Goal: Check status: Check status

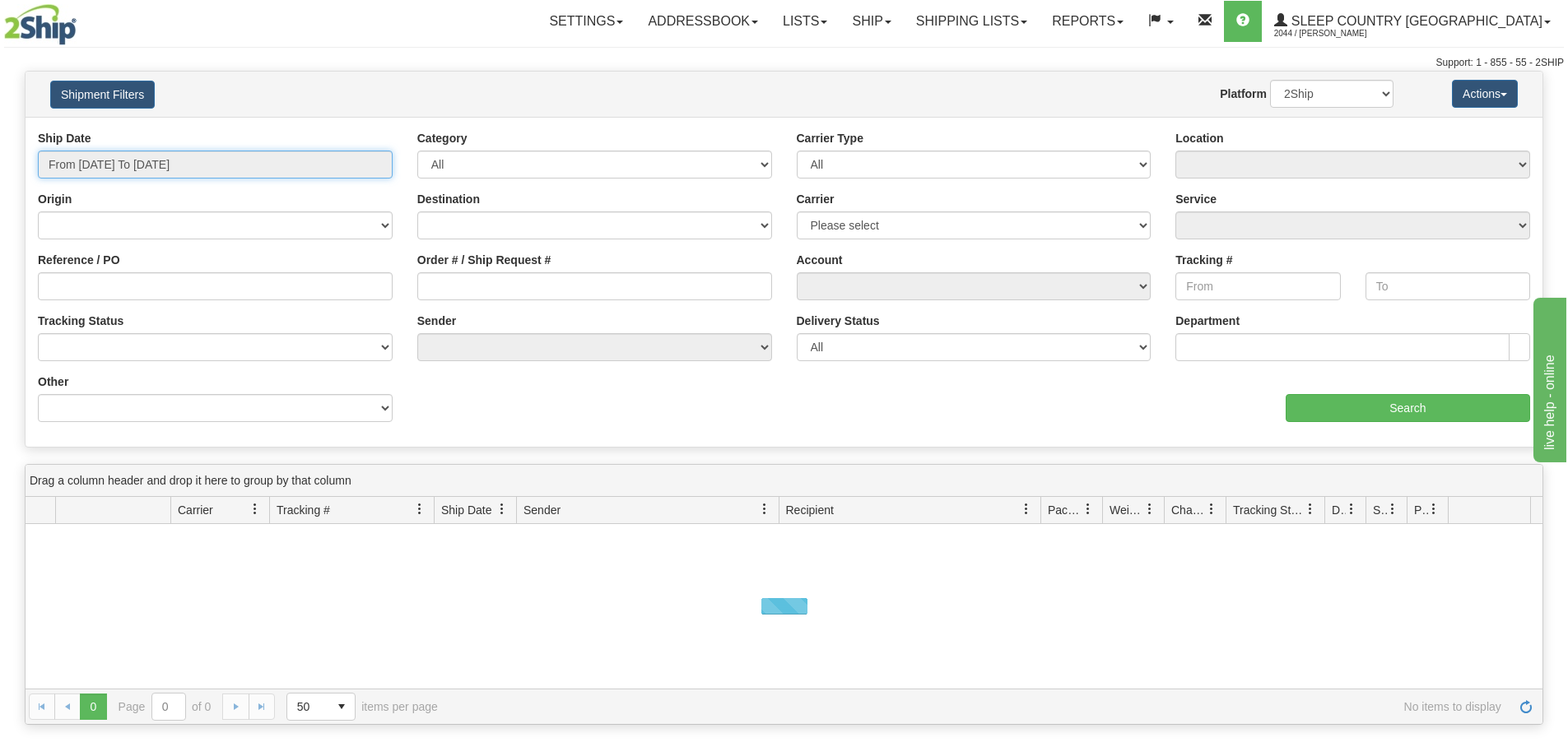
click at [193, 160] on input "From [DATE] To [DATE]" at bounding box center [214, 164] width 355 height 28
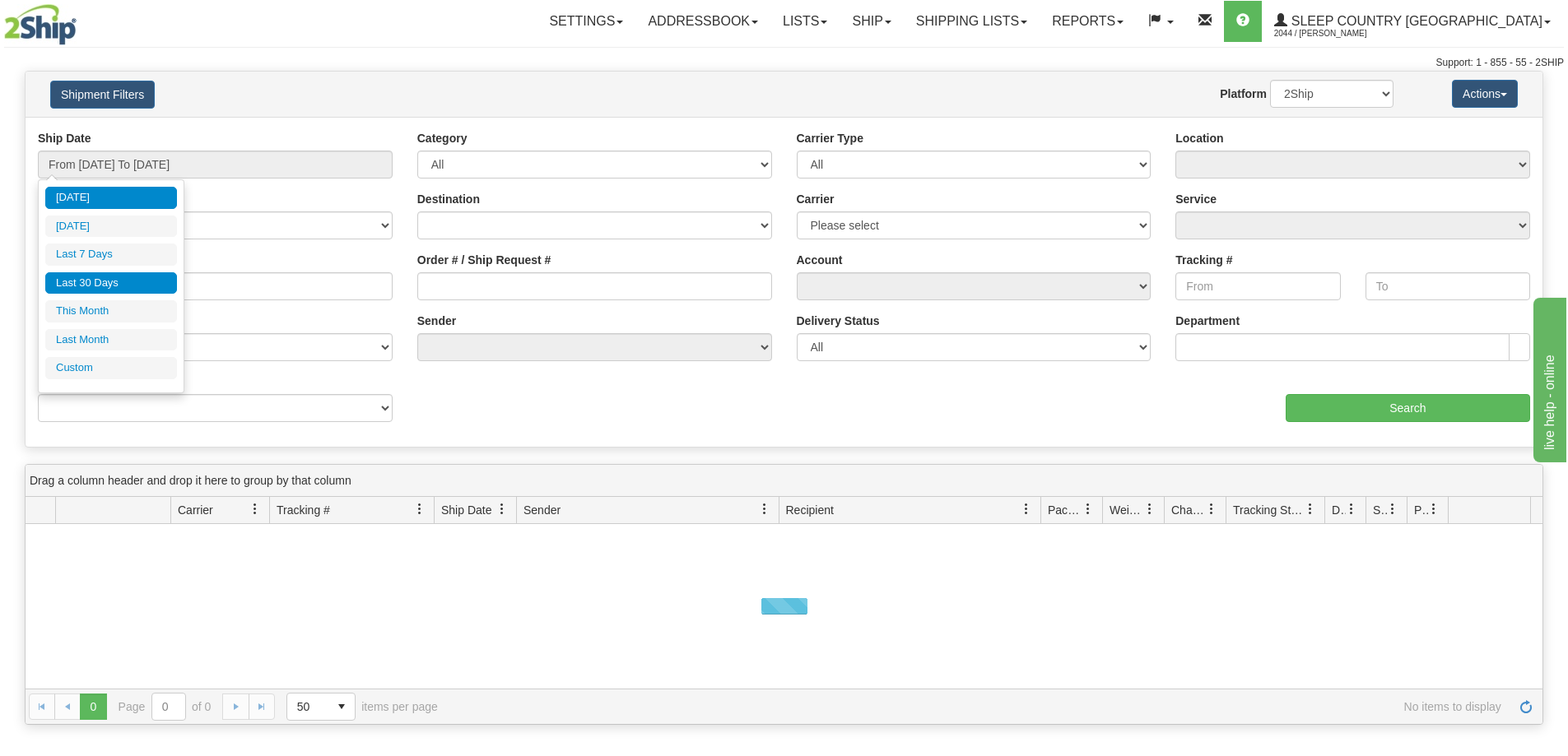
click at [125, 288] on li "Last 30 Days" at bounding box center [111, 283] width 131 height 22
type input "From [DATE] To [DATE]"
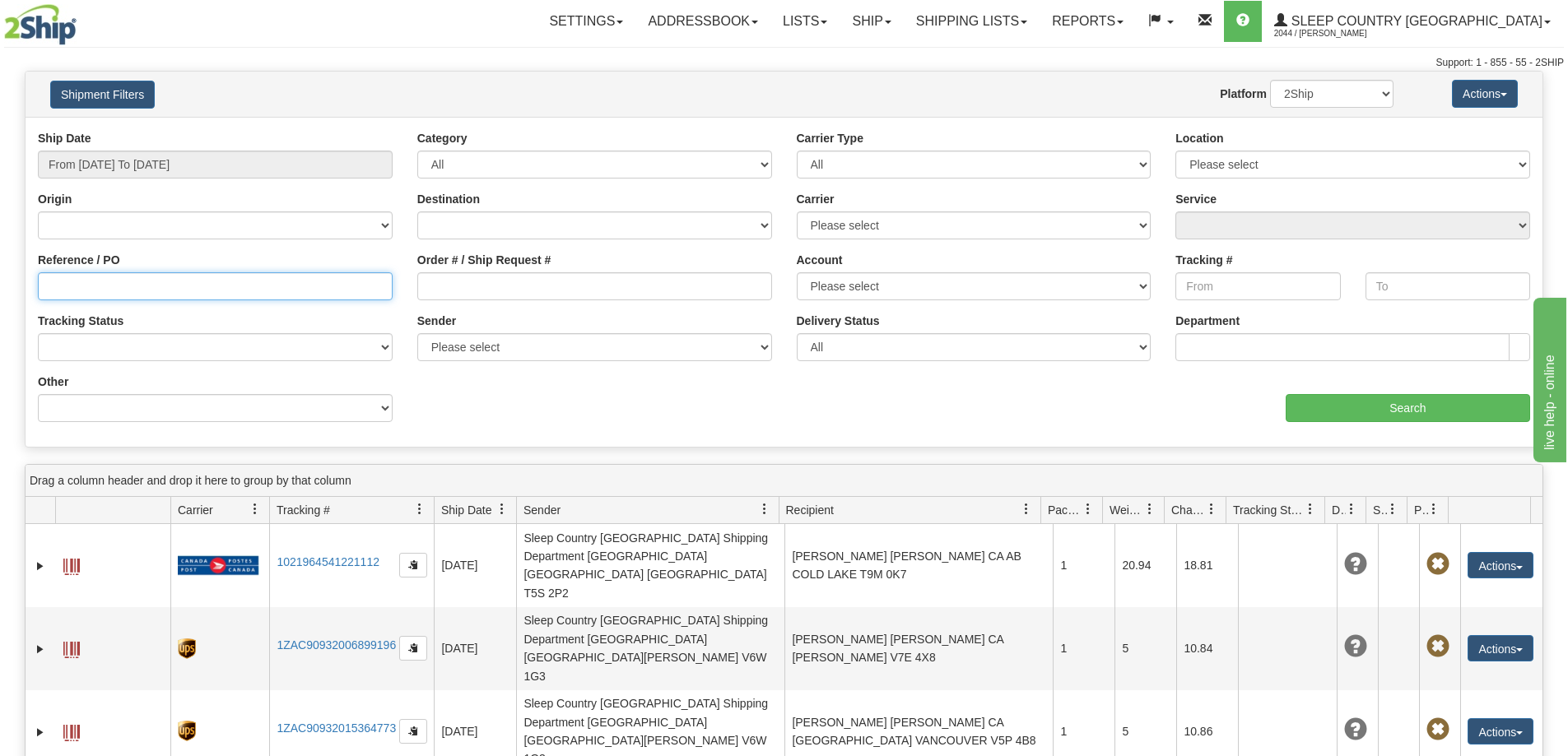
click at [52, 283] on input "Reference / PO" at bounding box center [214, 286] width 355 height 28
paste input "9002I074321"
type input "9002I074321"
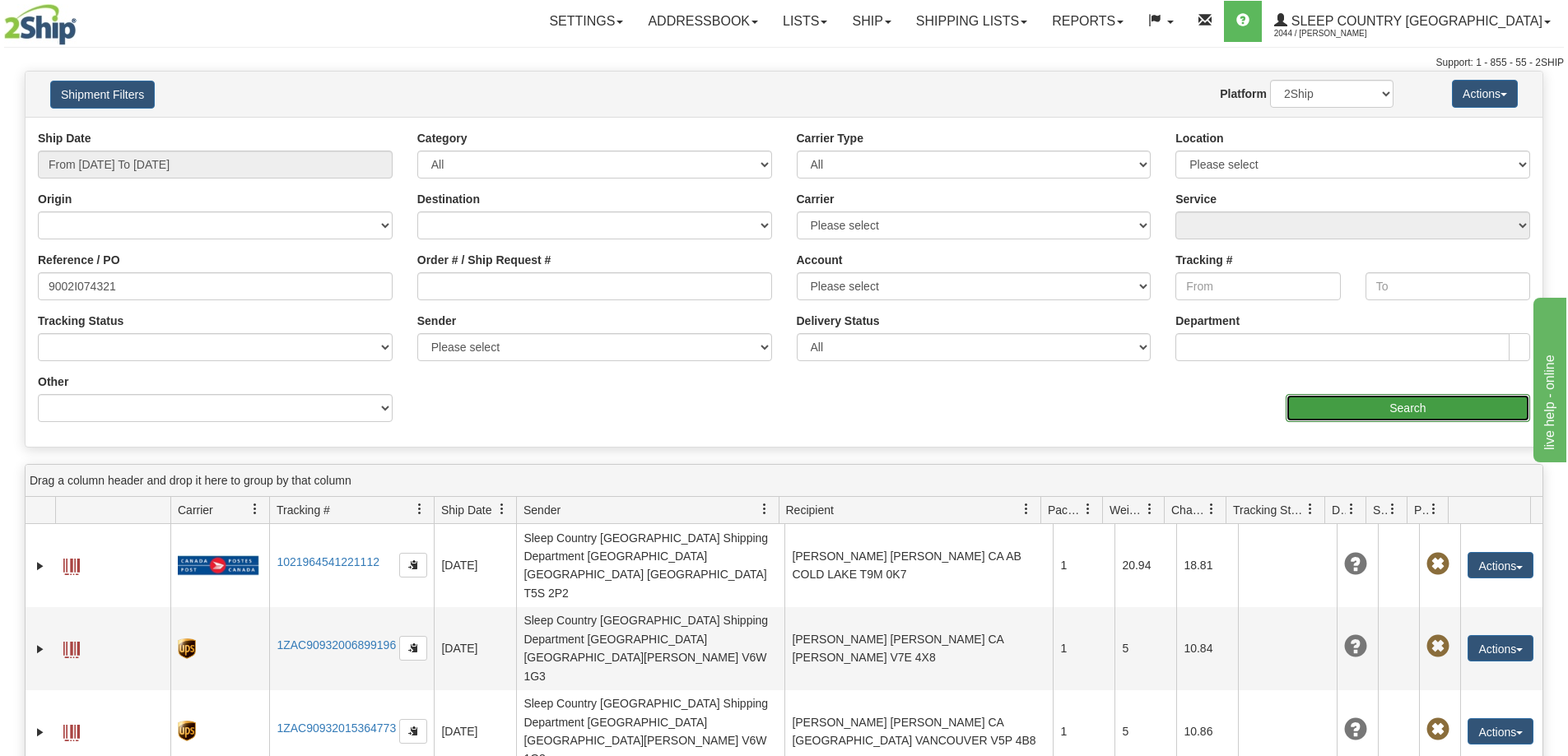
click at [1433, 412] on input "Search" at bounding box center [1408, 408] width 244 height 28
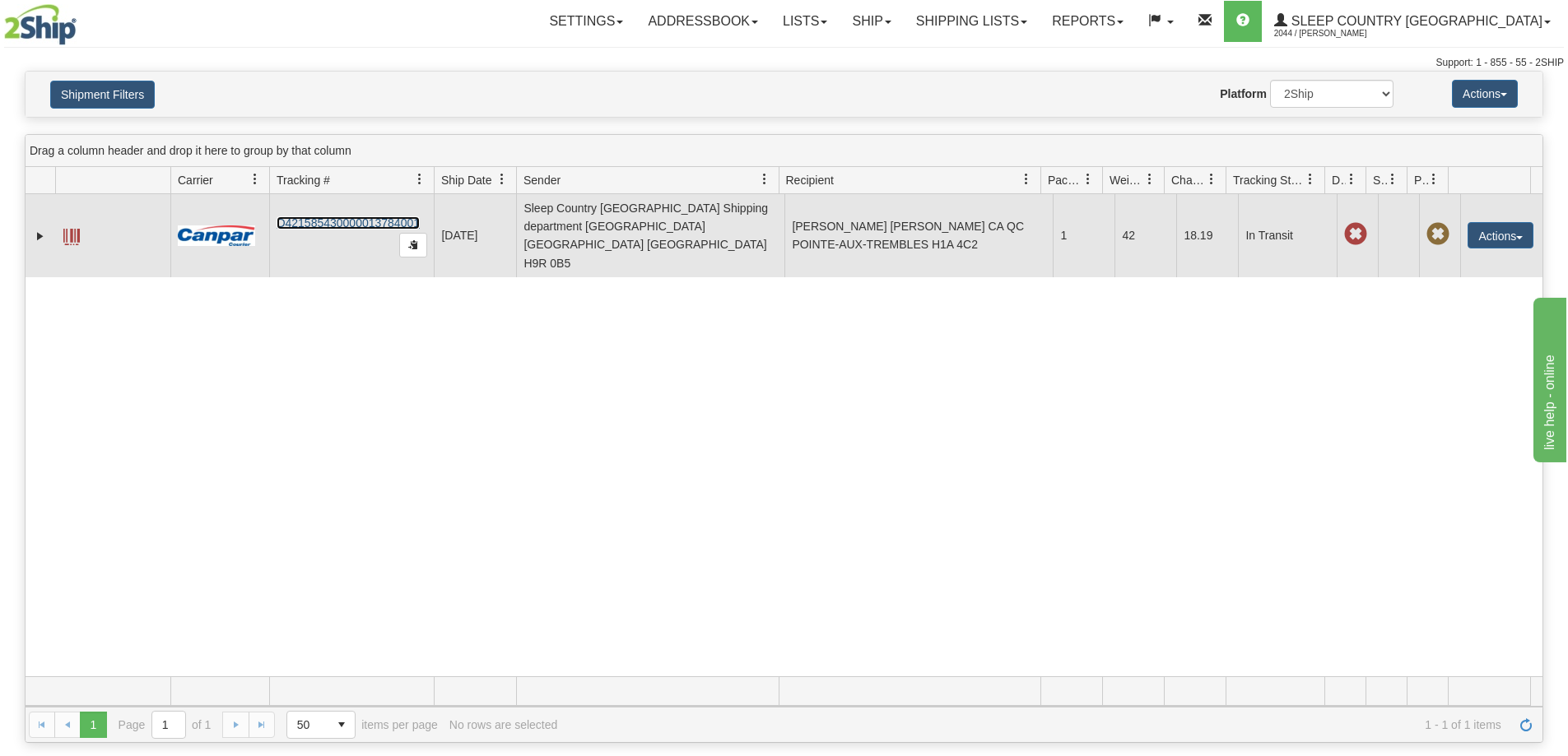
click at [343, 216] on link "D421585430000013784001" at bounding box center [348, 222] width 144 height 13
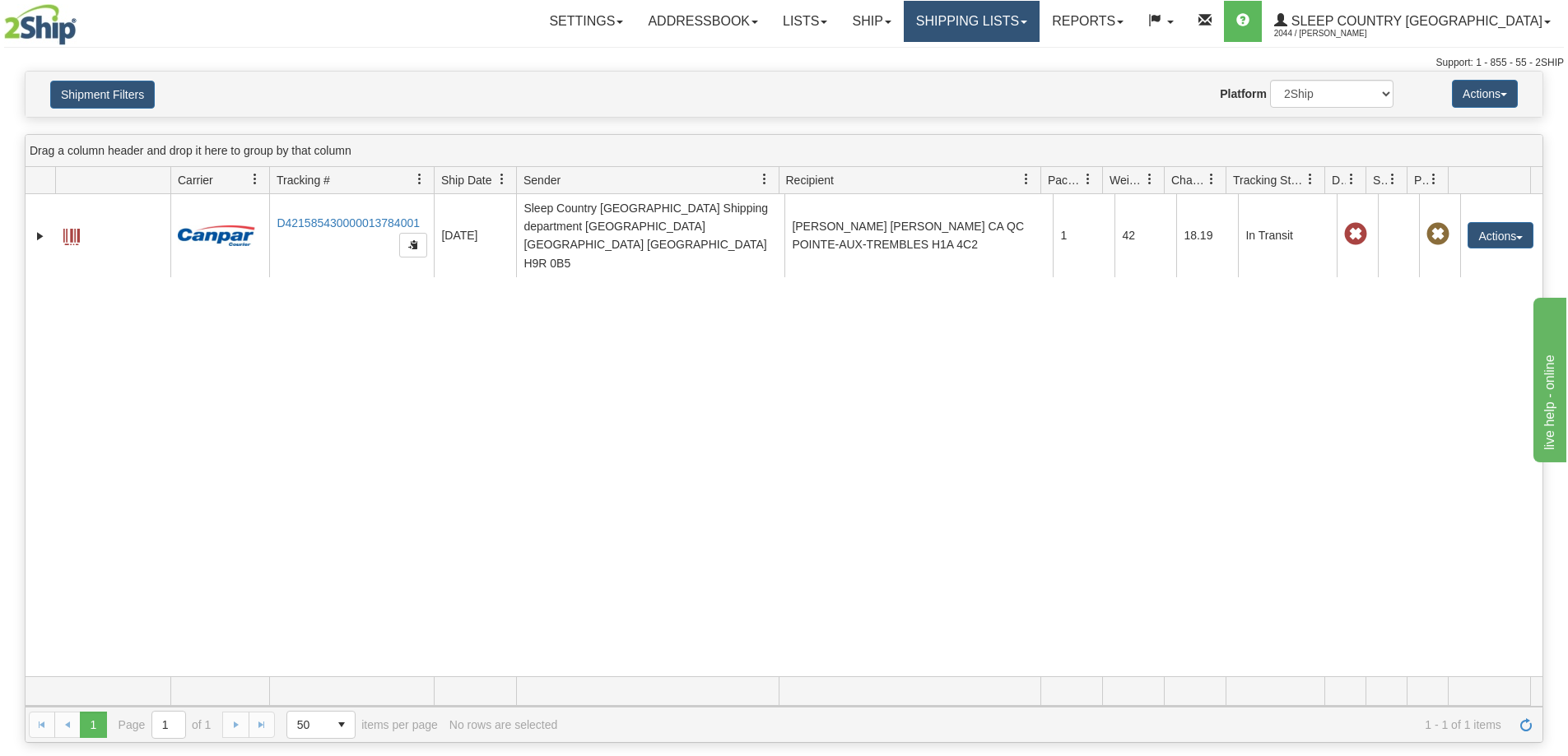
click at [1016, 30] on link "Shipping lists" at bounding box center [972, 21] width 136 height 41
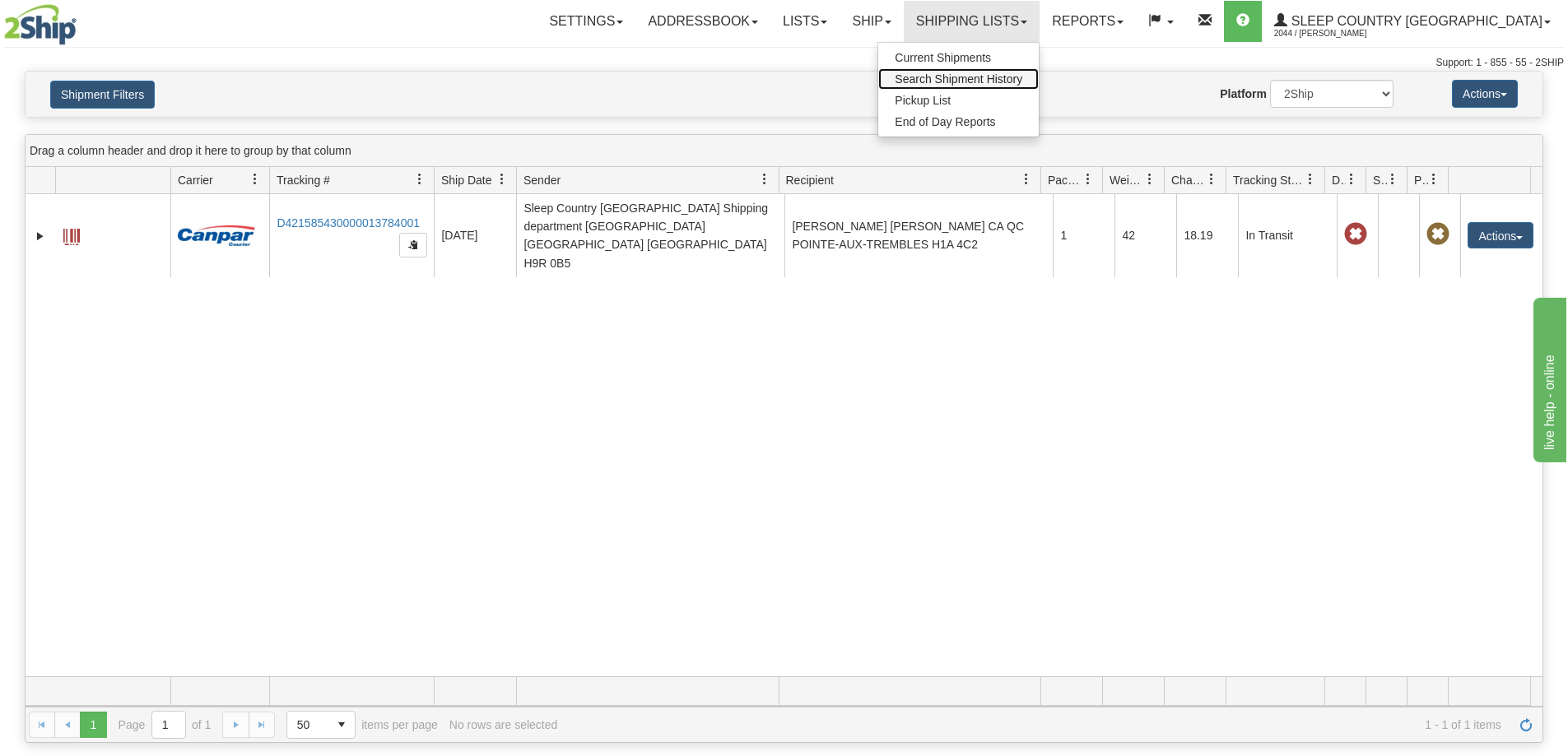
click at [1009, 86] on link "Search Shipment History" at bounding box center [958, 79] width 160 height 21
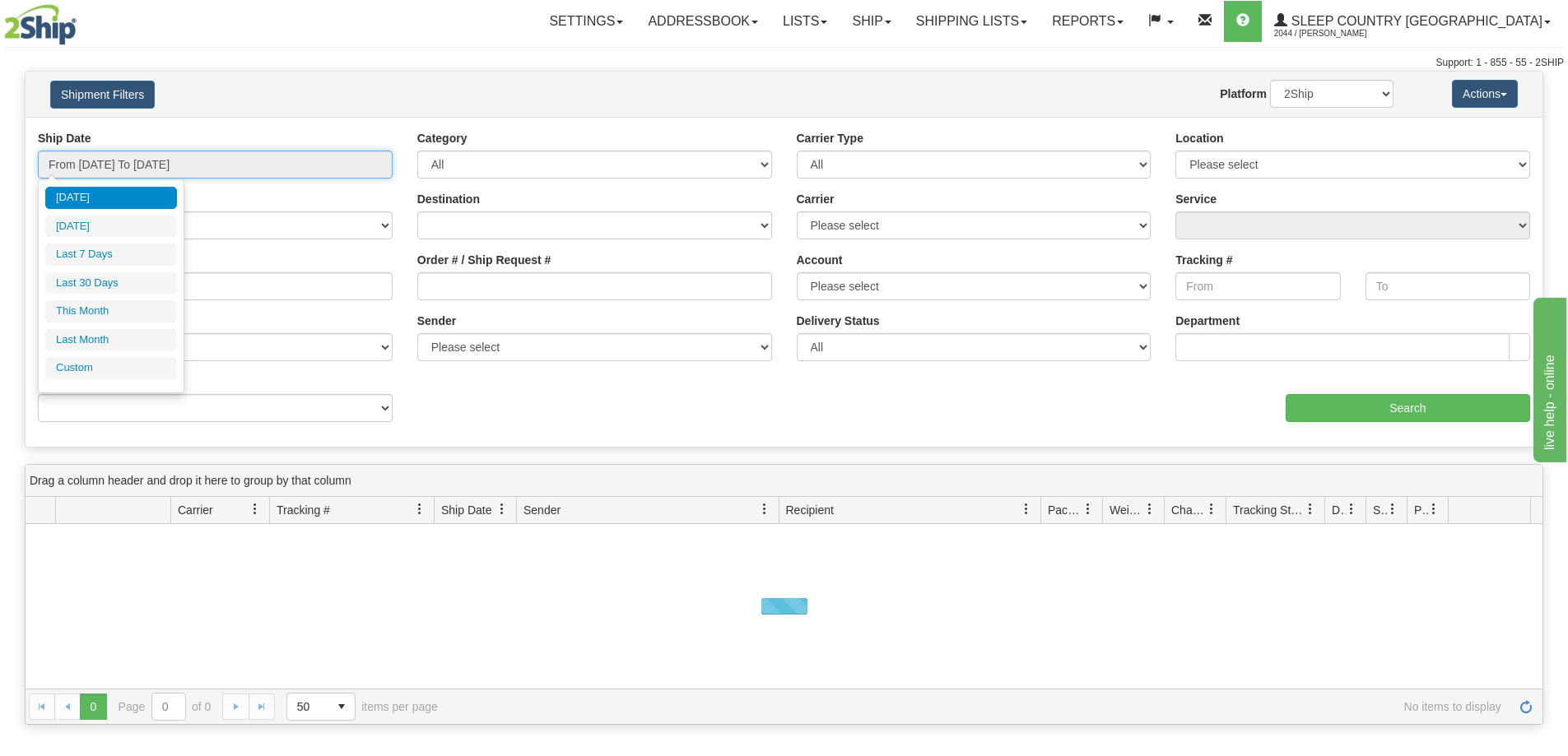
click at [193, 169] on input "From [DATE] To [DATE]" at bounding box center [214, 164] width 355 height 28
click at [116, 289] on li "Last 30 Days" at bounding box center [111, 283] width 131 height 22
type input "From [DATE] To [DATE]"
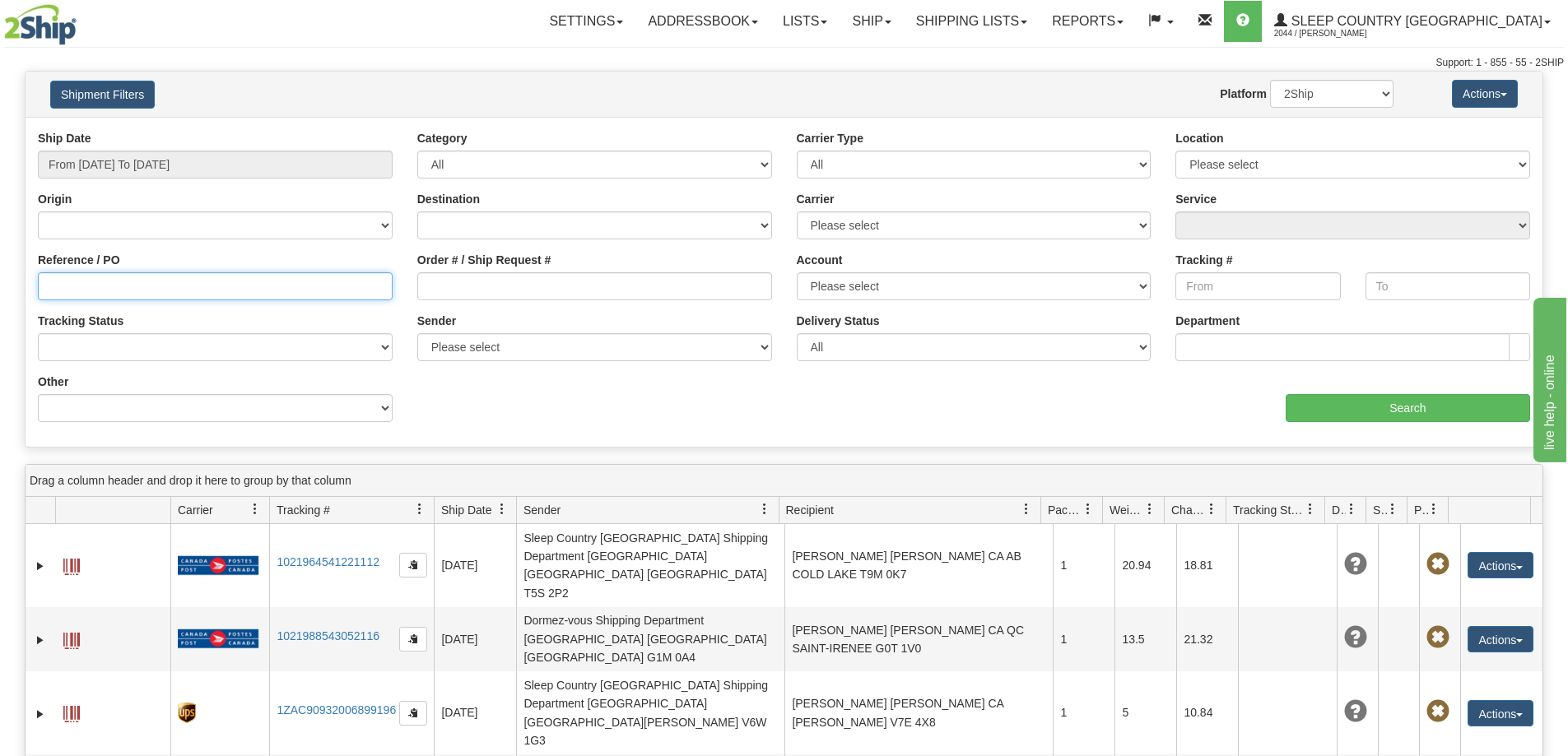
click at [43, 284] on input "Reference / PO" at bounding box center [214, 286] width 355 height 28
paste input "9002I077717"
type input "9002I077717"
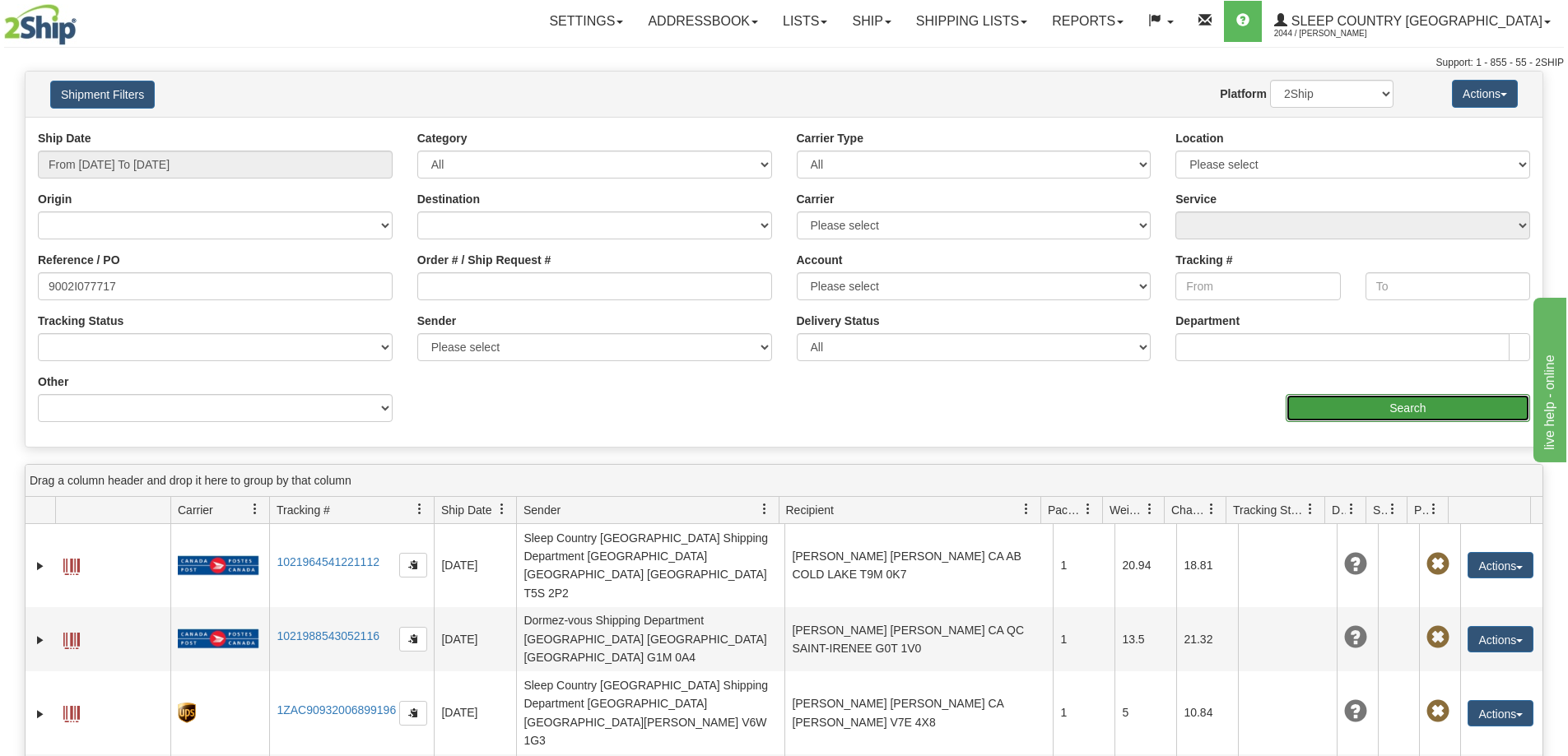
click at [1398, 408] on input "Search" at bounding box center [1408, 408] width 244 height 28
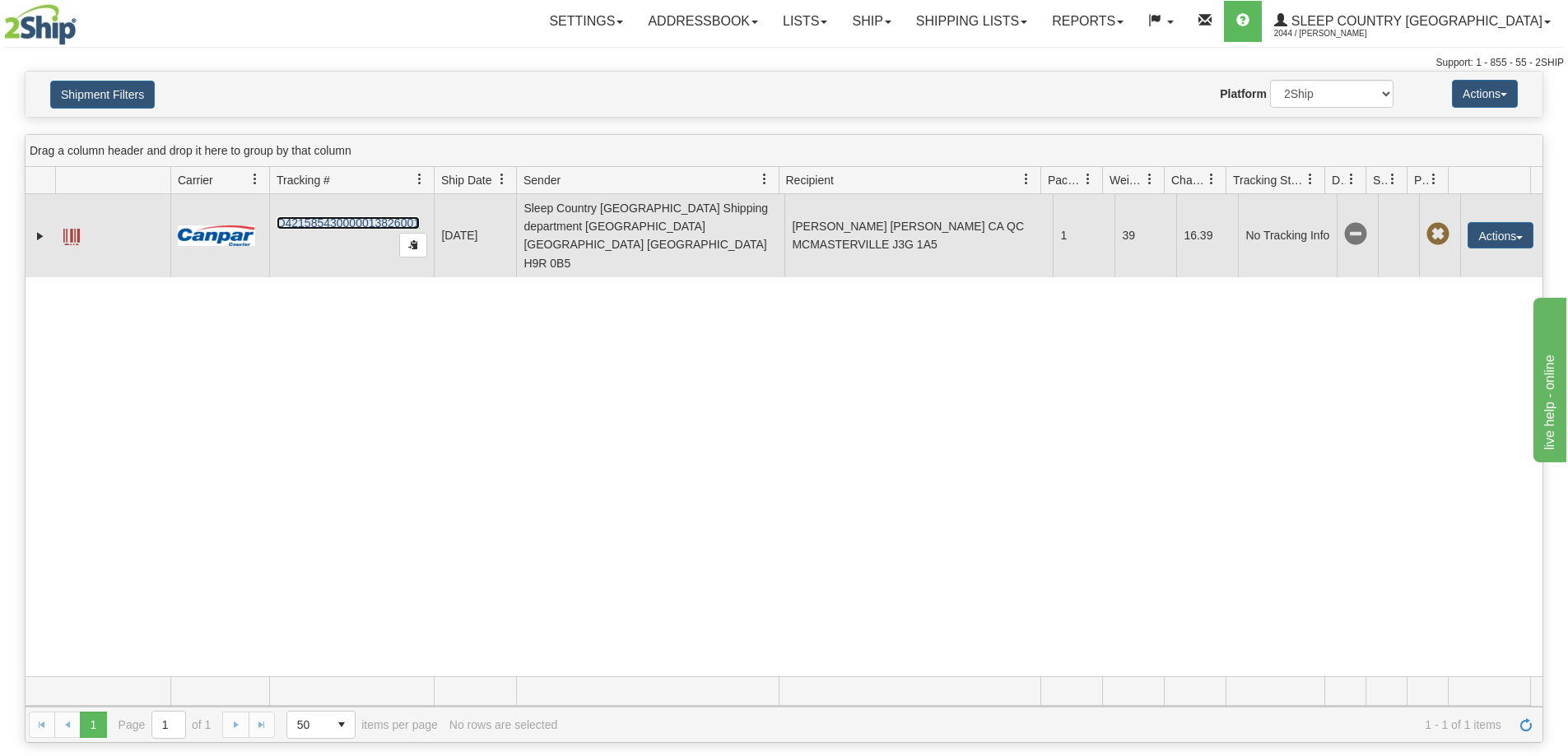
click at [320, 216] on link "D421585430000013826001" at bounding box center [348, 222] width 144 height 13
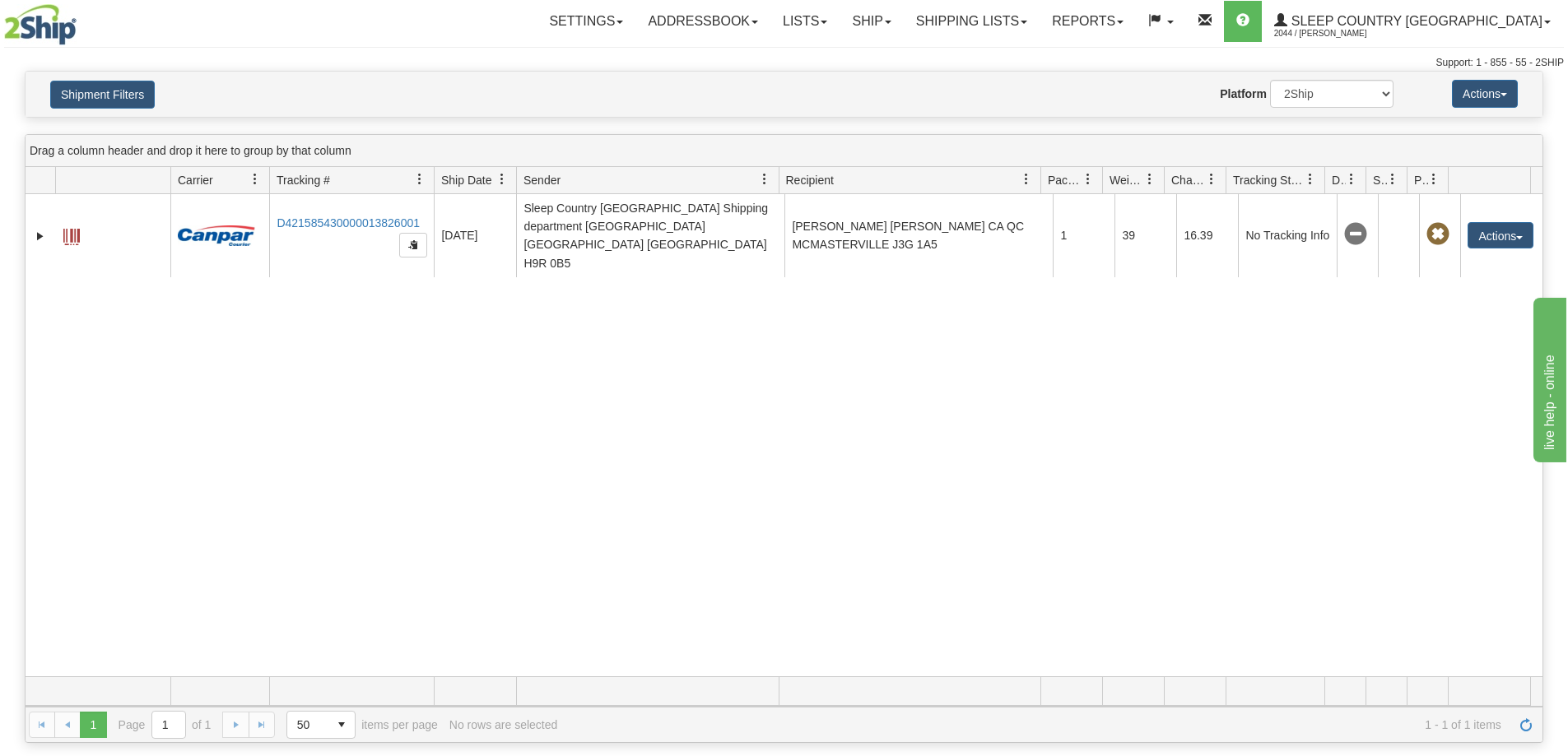
drag, startPoint x: 1065, startPoint y: 54, endPoint x: 1079, endPoint y: 54, distance: 14.0
click at [1065, 54] on div "Toggle navigation Settings Shipping Preferences Fields Preferences New" at bounding box center [784, 35] width 1568 height 71
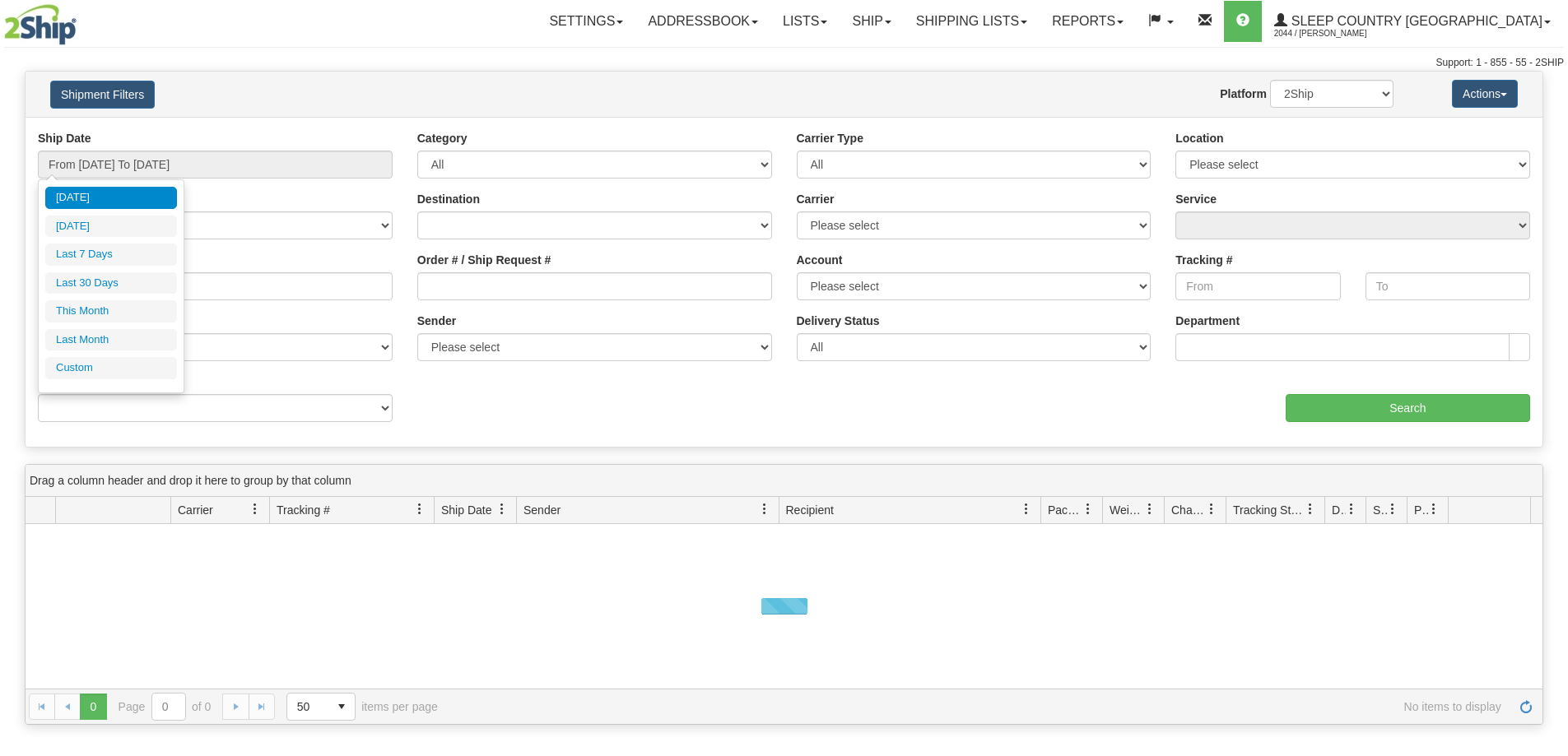
click at [142, 158] on input "From [DATE] To [DATE]" at bounding box center [214, 164] width 355 height 28
click at [90, 290] on li "Last 30 Days" at bounding box center [111, 283] width 131 height 22
type input "From [DATE] To [DATE]"
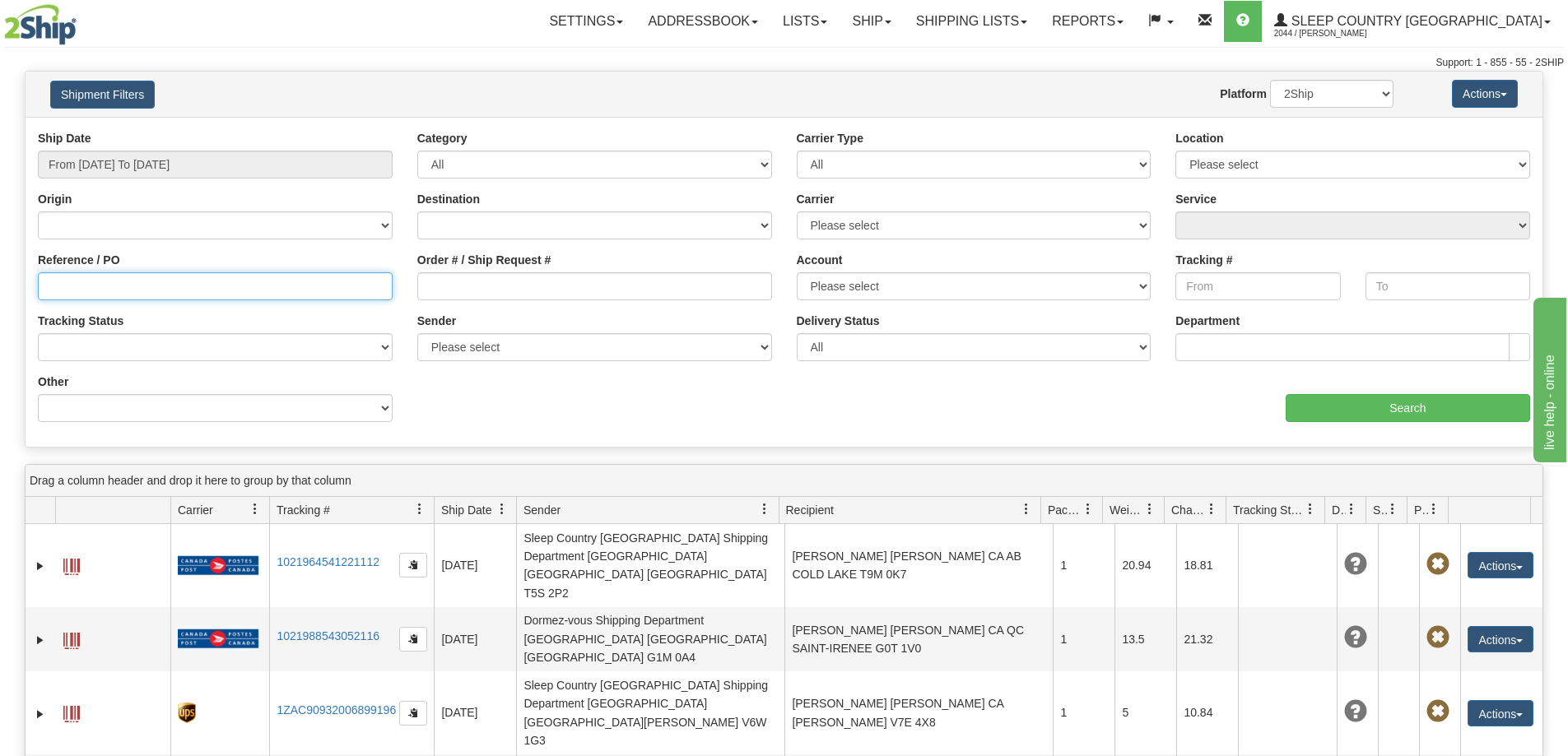
click at [61, 286] on input "Reference / PO" at bounding box center [214, 286] width 355 height 28
paste input "9000I080257"
type input "9000I080257"
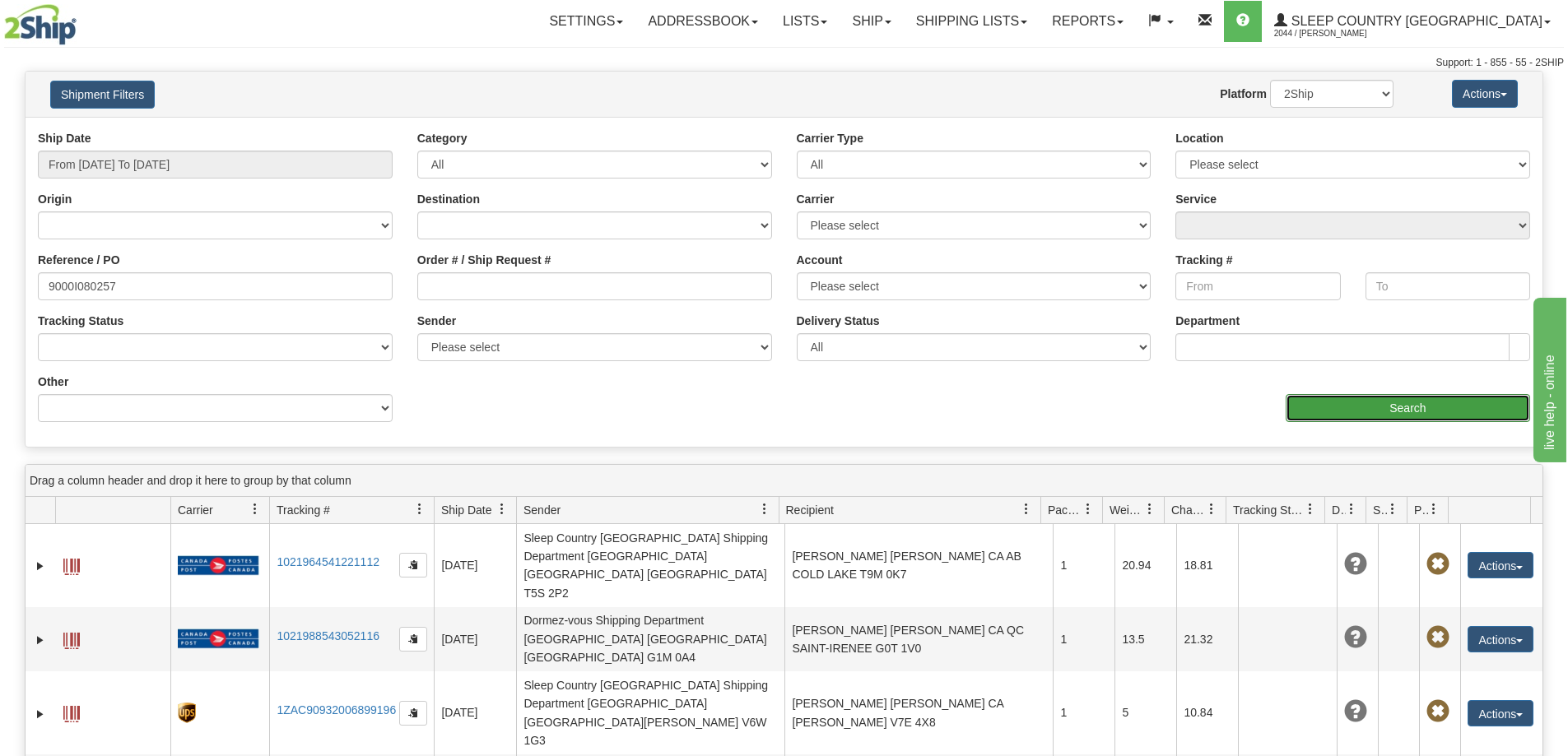
click at [1361, 407] on input "Search" at bounding box center [1408, 408] width 244 height 28
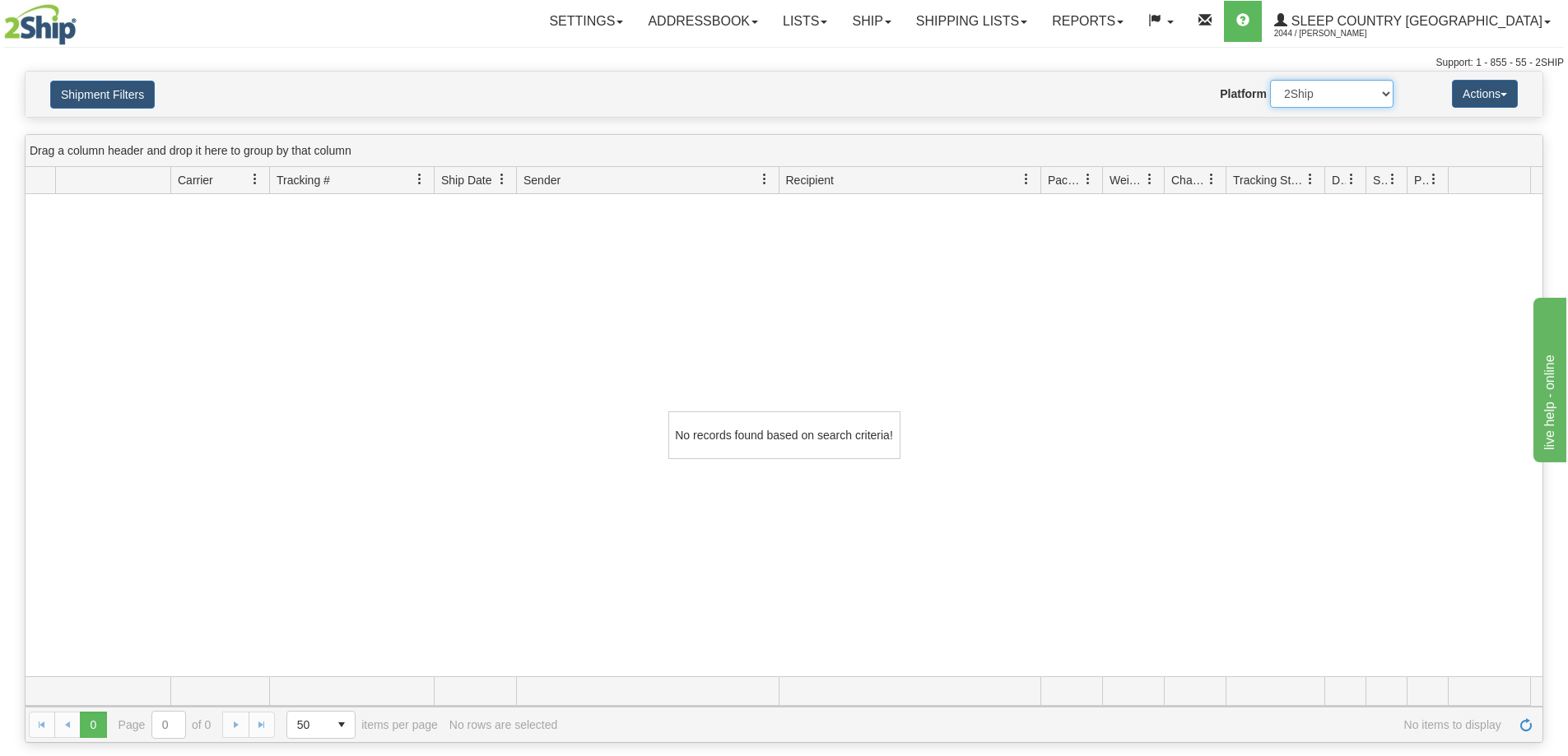
click at [1366, 93] on select "2Ship Imported" at bounding box center [1332, 94] width 123 height 28
select select "1"
click at [1270, 80] on select "2Ship Imported" at bounding box center [1332, 94] width 123 height 28
click at [1040, 19] on link "Shipping lists" at bounding box center [972, 21] width 136 height 41
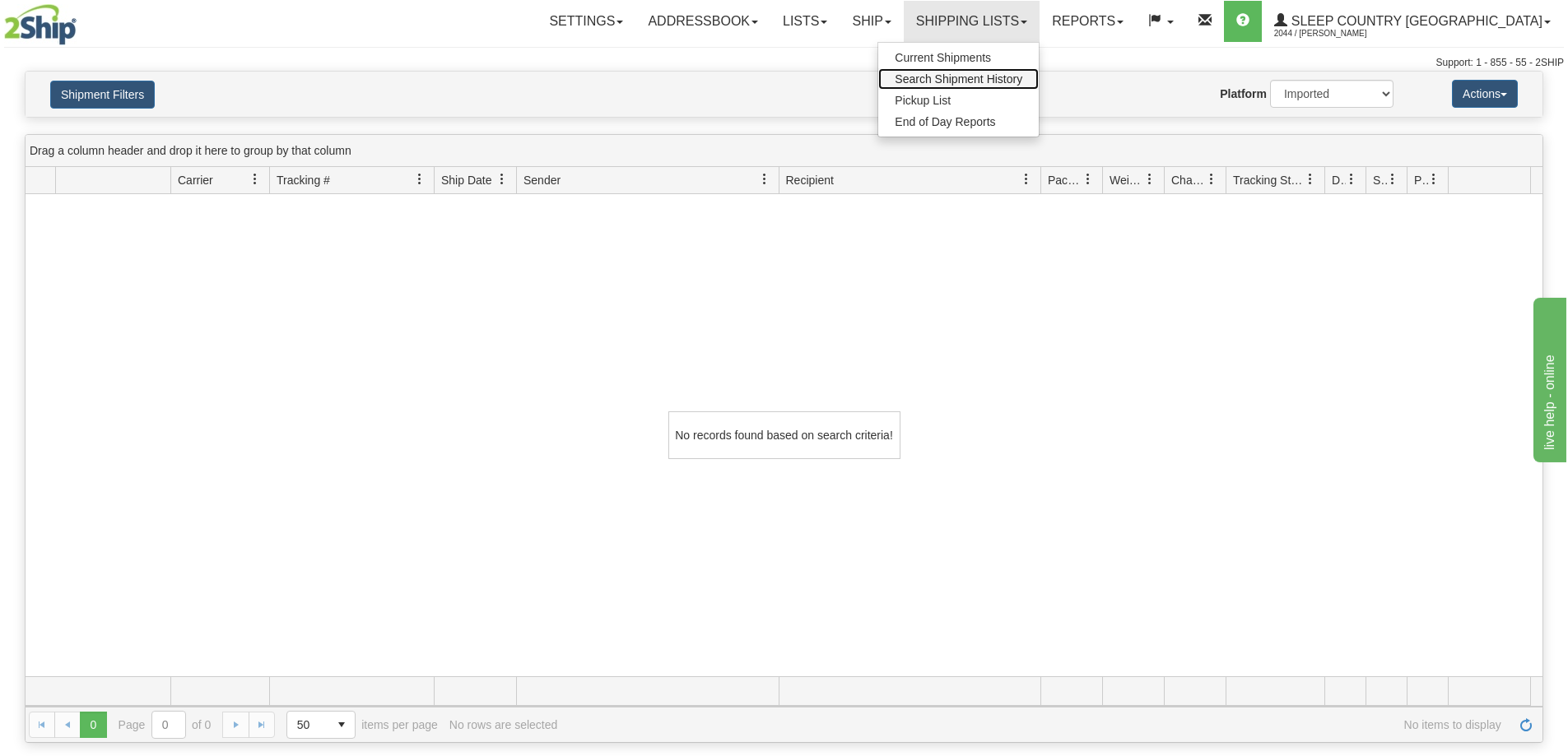
click at [1023, 80] on span "Search Shipment History" at bounding box center [959, 79] width 128 height 13
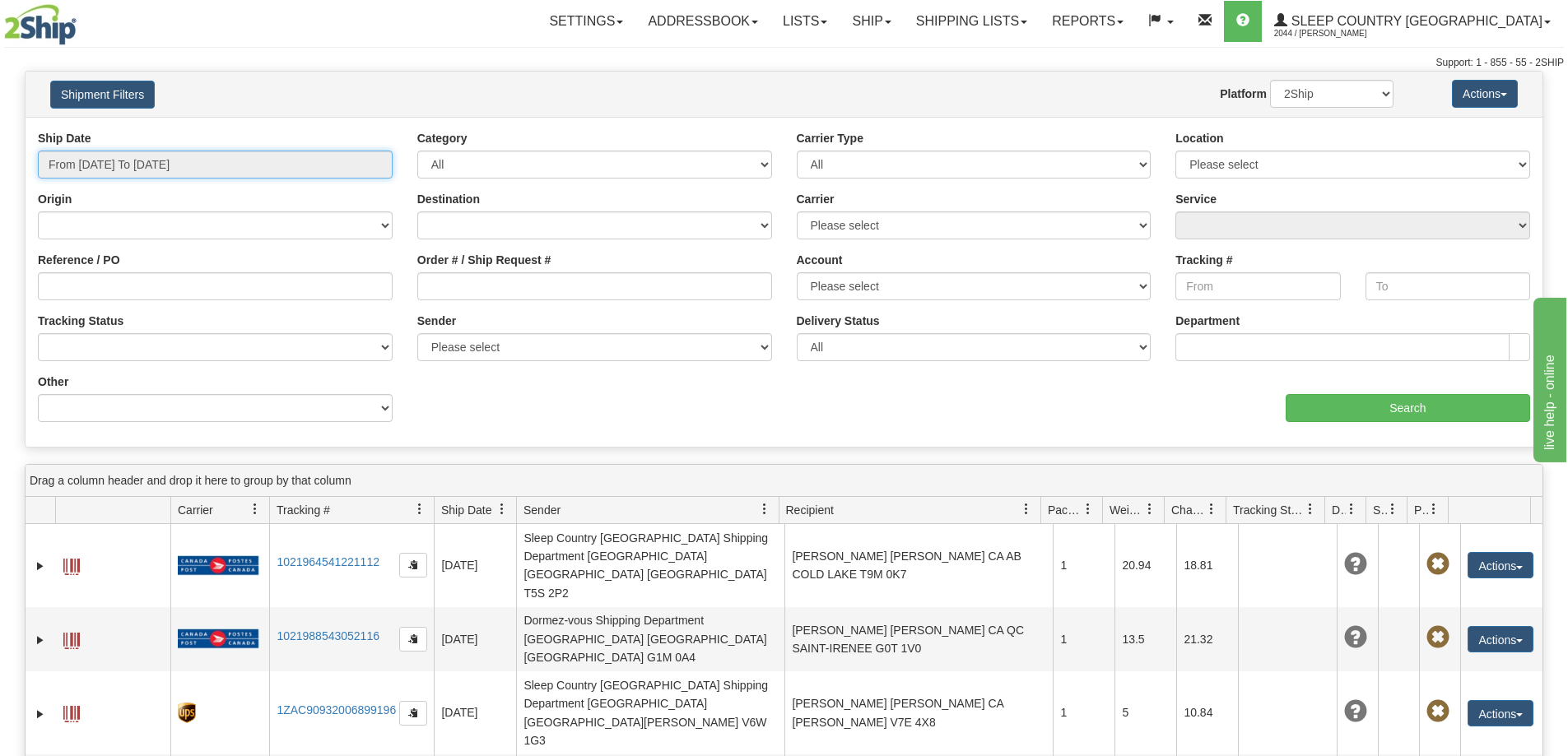
click at [121, 165] on input "From [DATE] To [DATE]" at bounding box center [214, 164] width 355 height 28
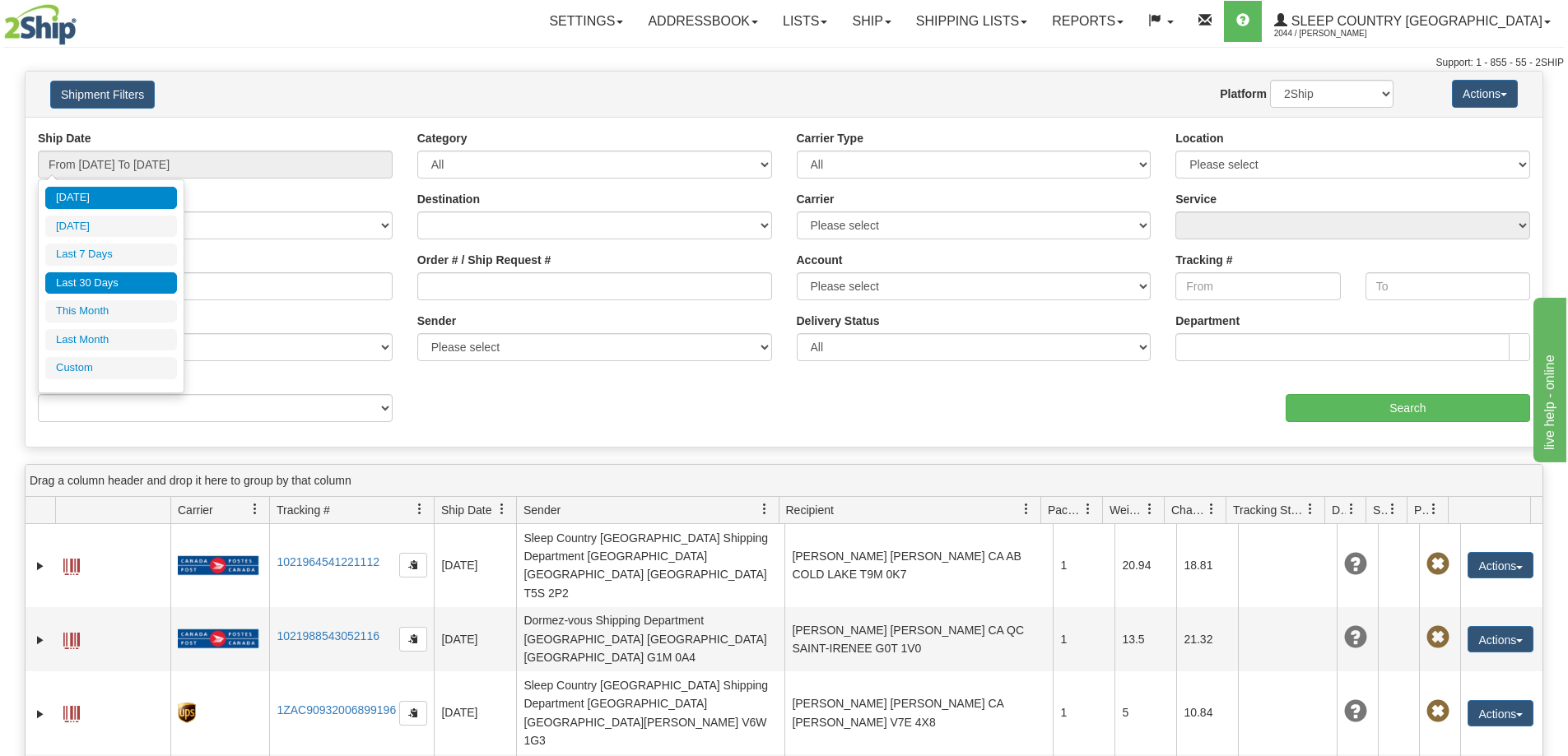
click at [87, 290] on li "Last 30 Days" at bounding box center [111, 283] width 131 height 22
type input "From [DATE] To [DATE]"
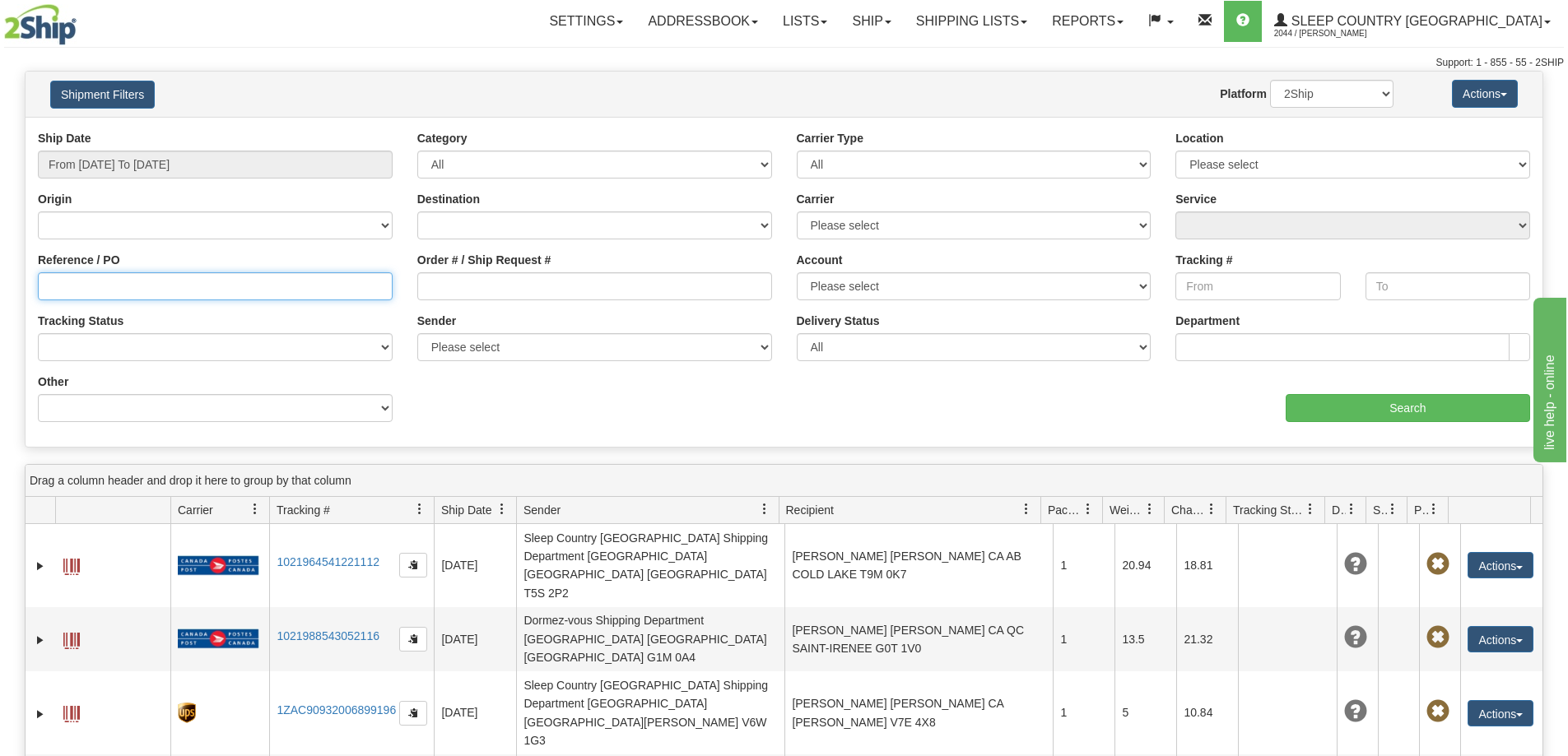
click at [48, 284] on input "Reference / PO" at bounding box center [214, 286] width 355 height 28
paste input "9000I080257"
type input "9000I080257"
click at [1371, 88] on select "2Ship Imported" at bounding box center [1332, 94] width 123 height 28
select select "1"
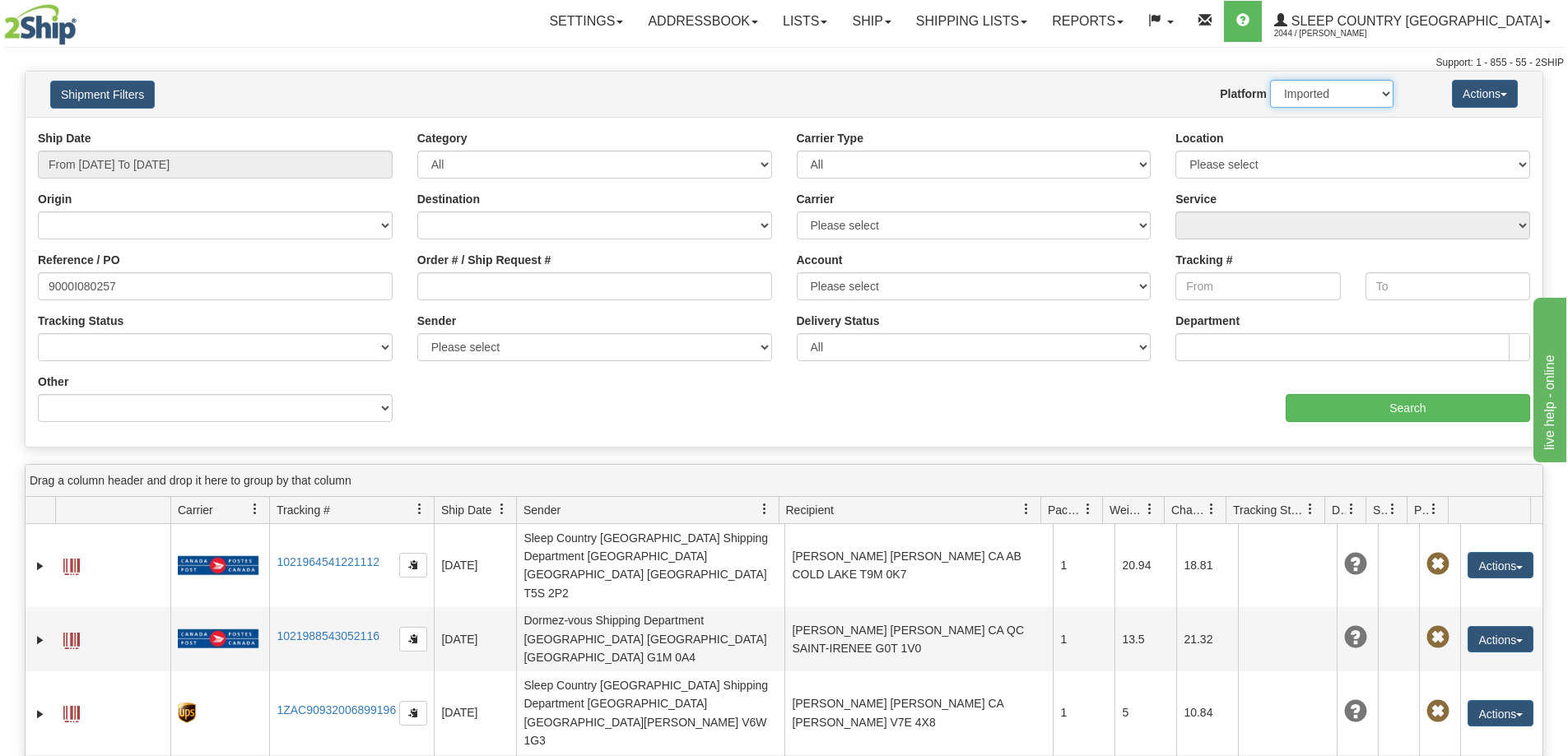
click at [1270, 80] on select "2Ship Imported" at bounding box center [1332, 94] width 123 height 28
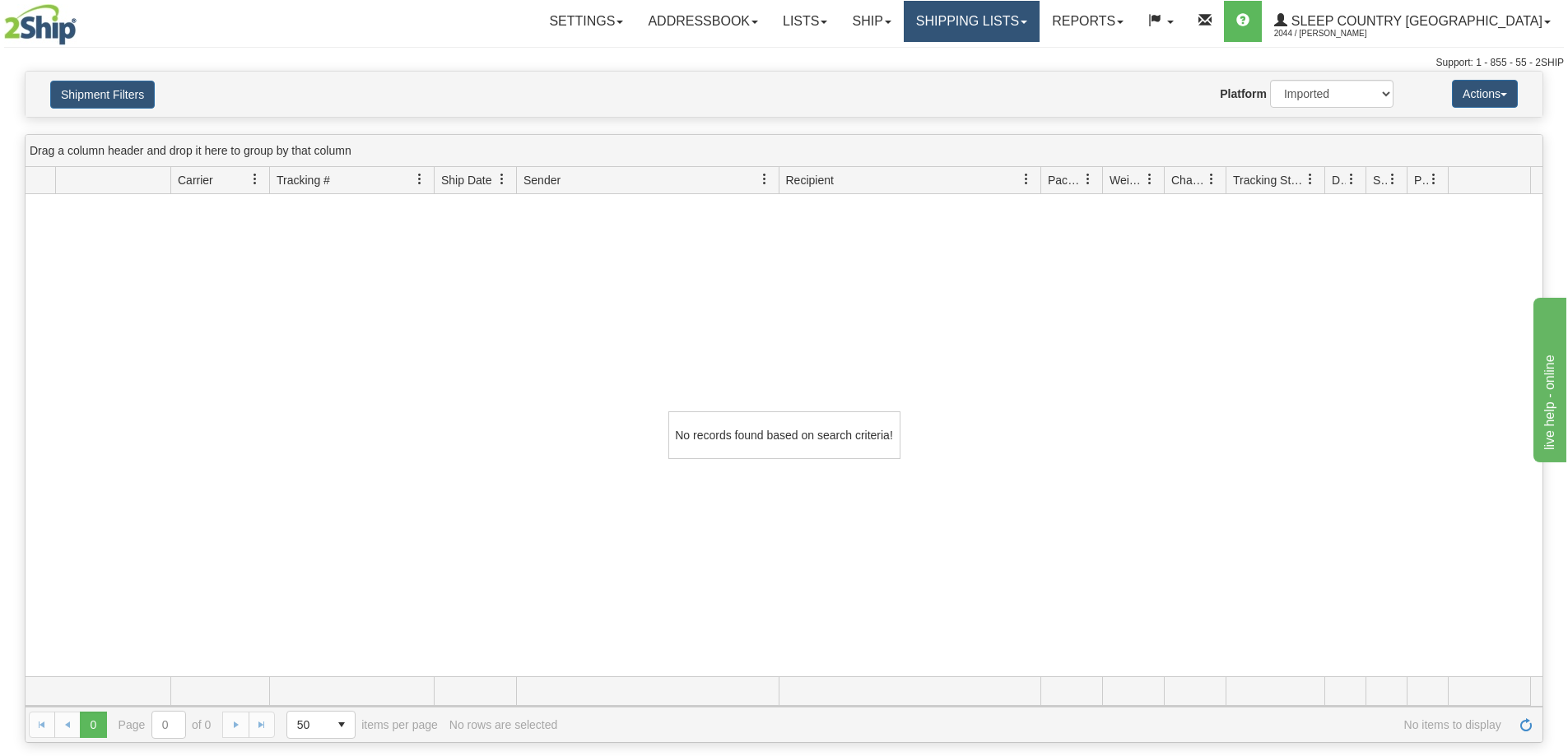
click at [1025, 22] on link "Shipping lists" at bounding box center [972, 21] width 136 height 41
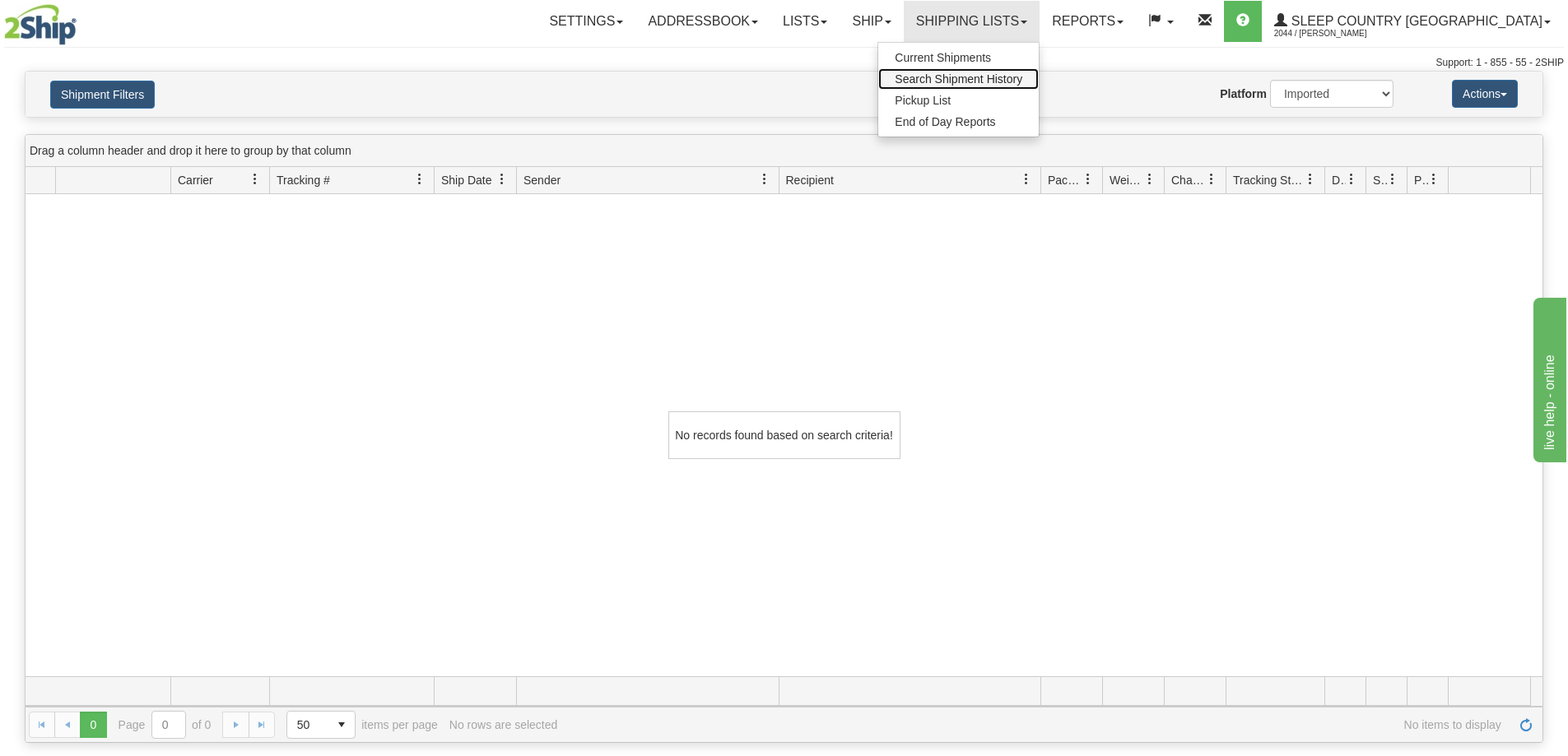
click at [1023, 81] on span "Search Shipment History" at bounding box center [959, 79] width 128 height 13
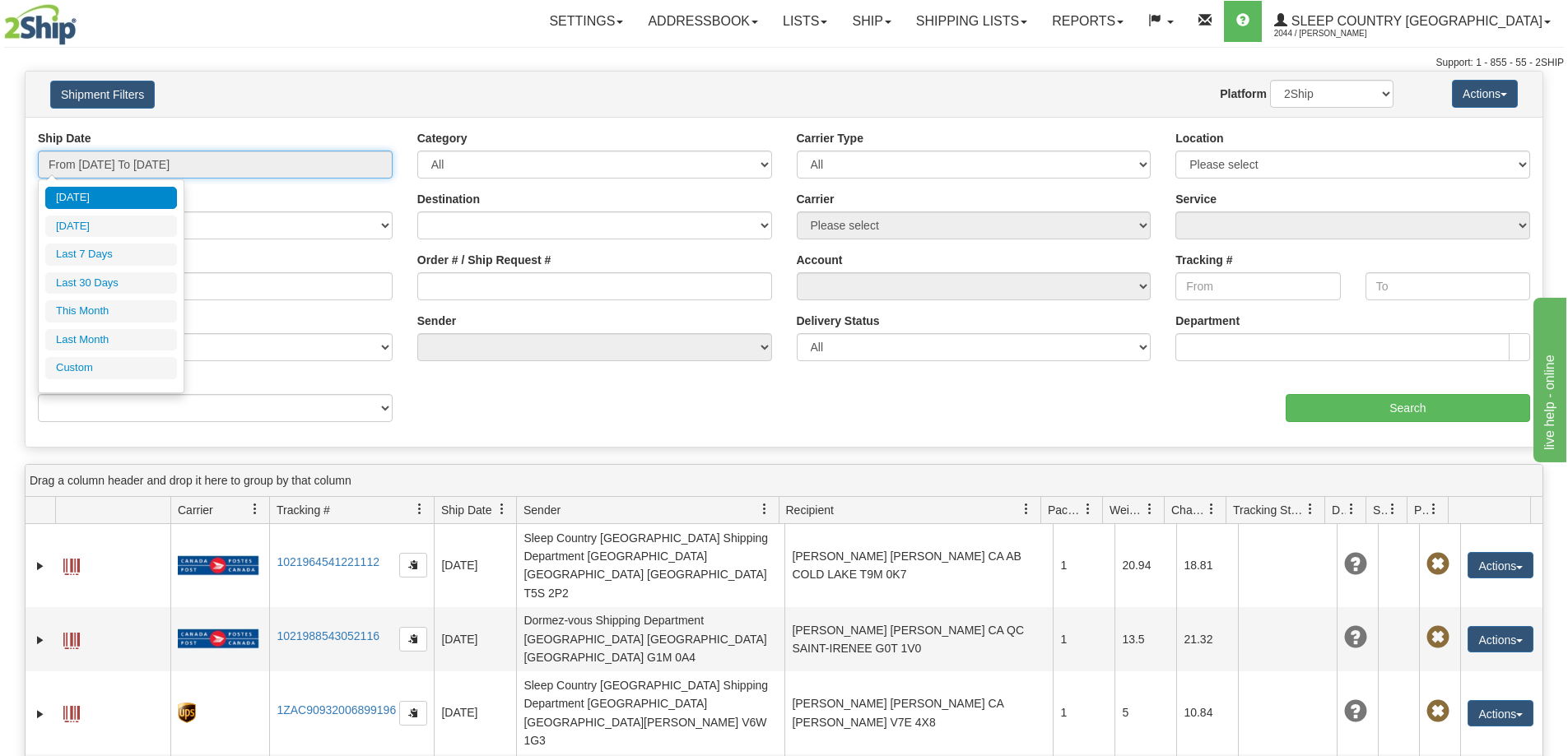
click at [146, 168] on input "From [DATE] To [DATE]" at bounding box center [214, 164] width 355 height 28
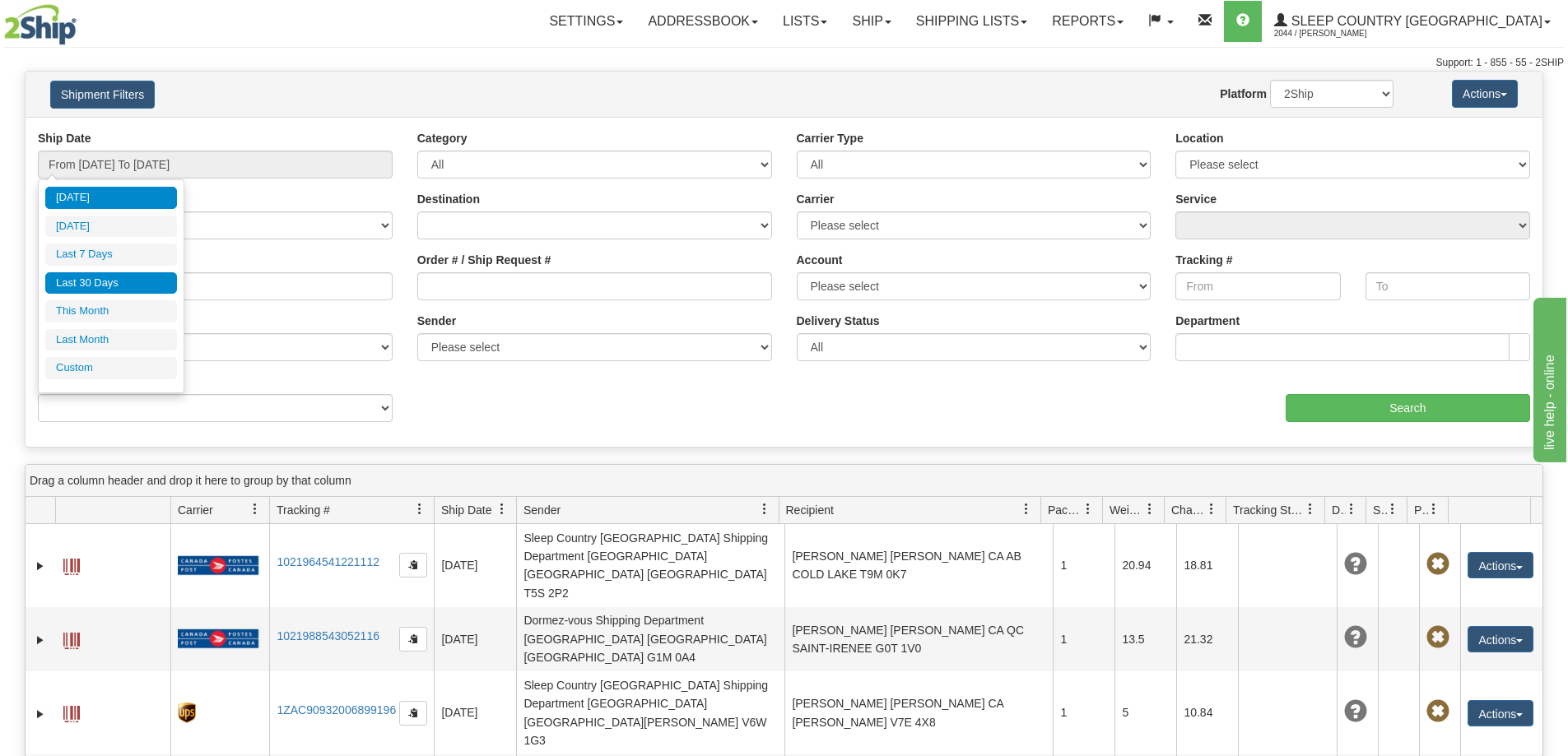
click at [130, 285] on li "Last 30 Days" at bounding box center [111, 283] width 131 height 22
type input "From [DATE] To [DATE]"
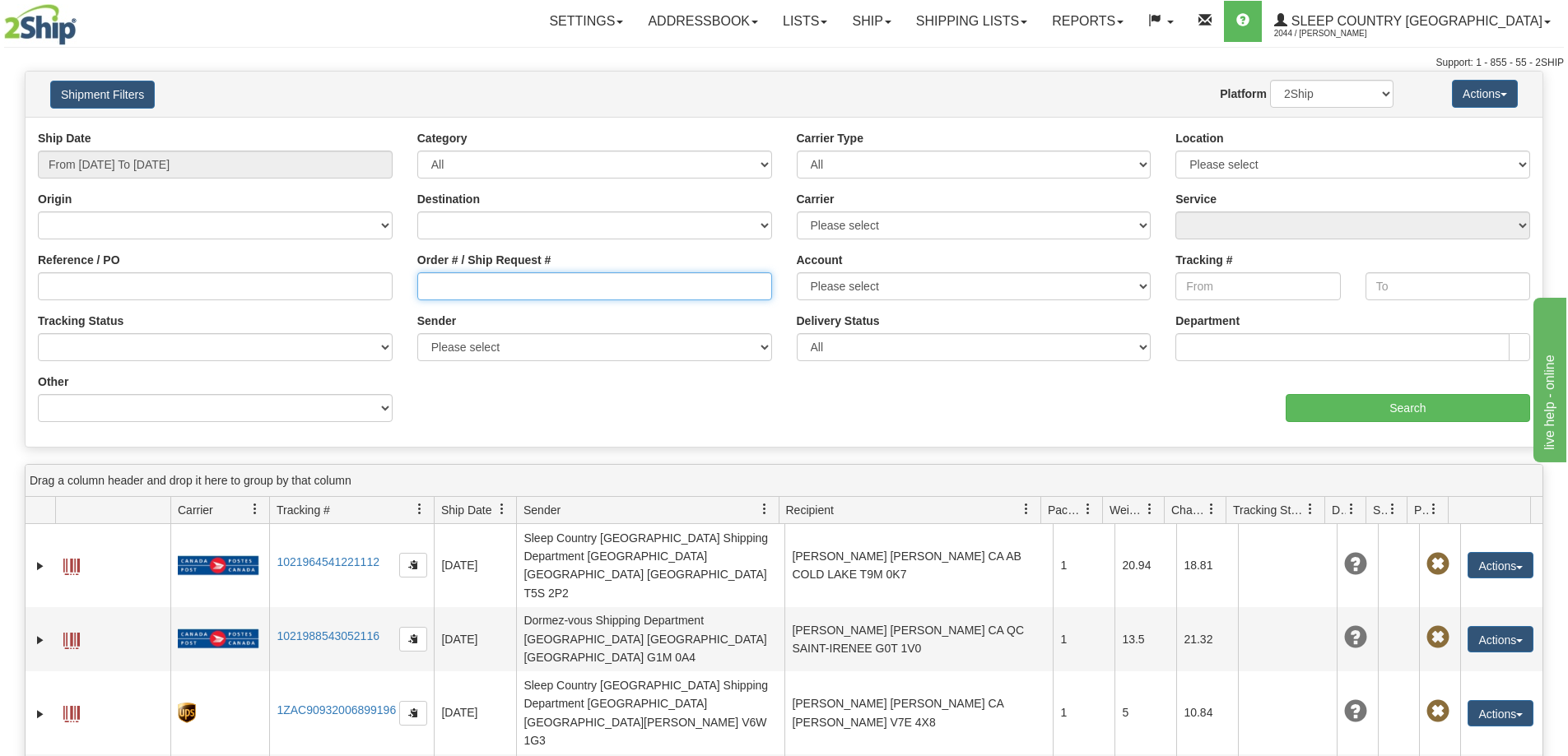
click at [503, 288] on input "Order # / Ship Request #" at bounding box center [594, 286] width 355 height 28
paste input "9000I080257"
type input "9000I080257"
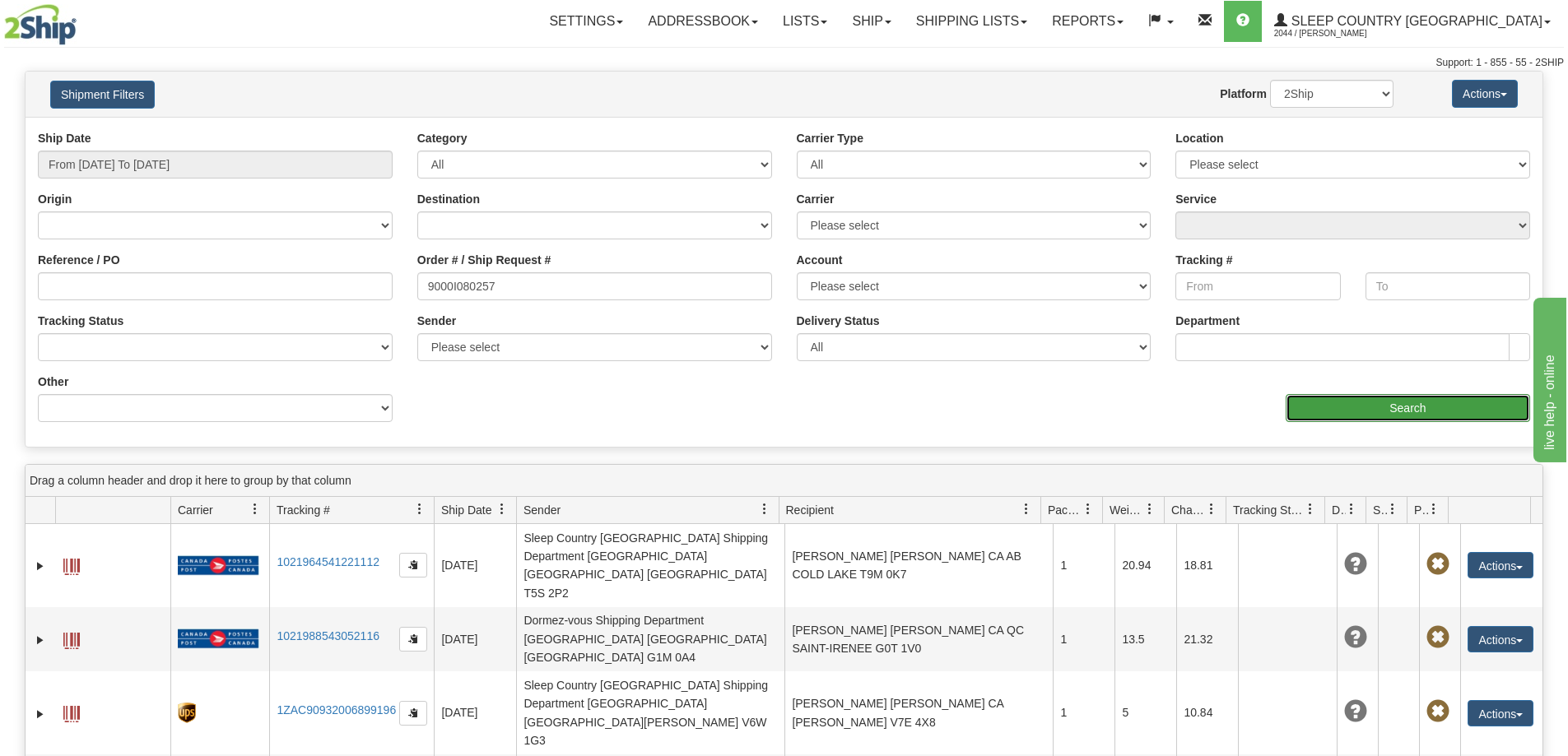
click at [1396, 409] on input "Search" at bounding box center [1408, 408] width 244 height 28
